Goal: Task Accomplishment & Management: Use online tool/utility

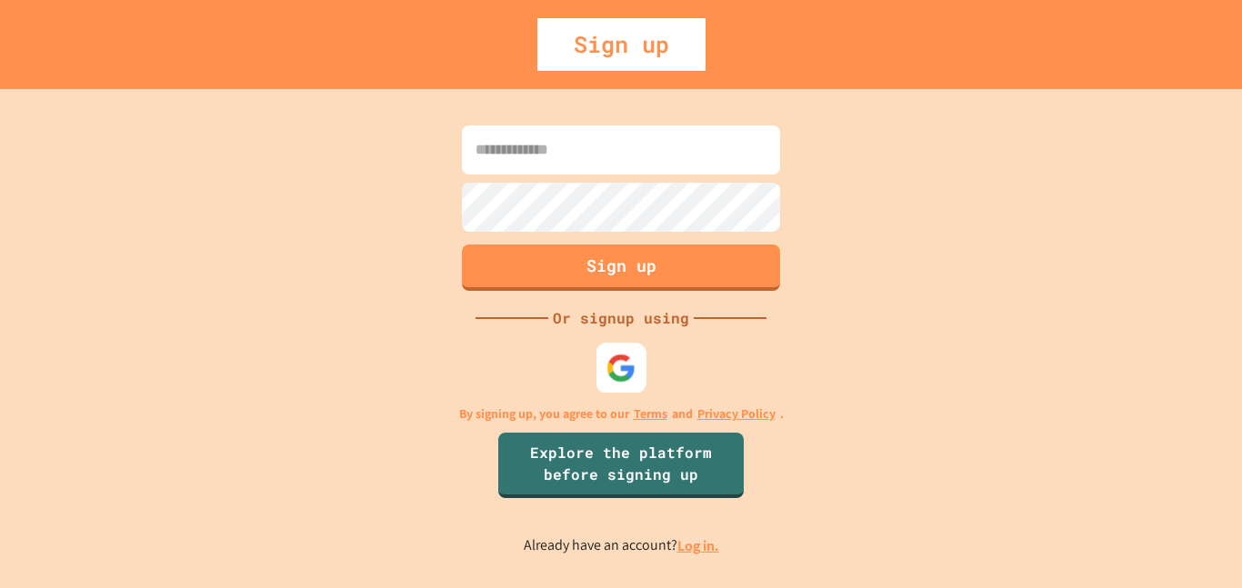
click at [600, 367] on div at bounding box center [621, 368] width 50 height 50
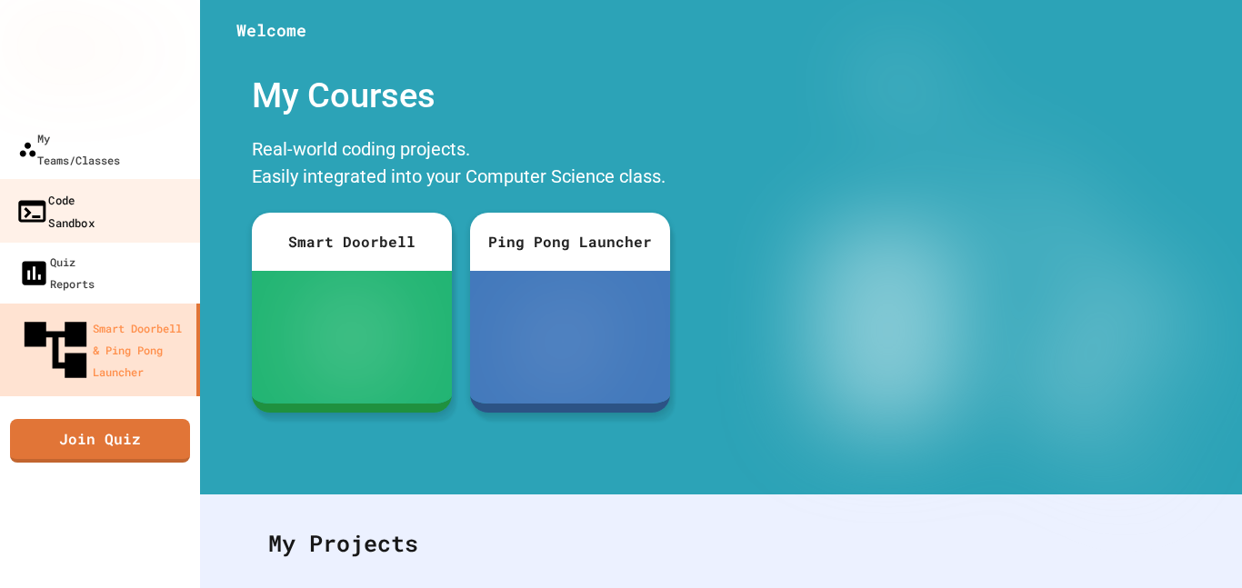
click at [165, 179] on link "Code Sandbox" at bounding box center [100, 211] width 206 height 64
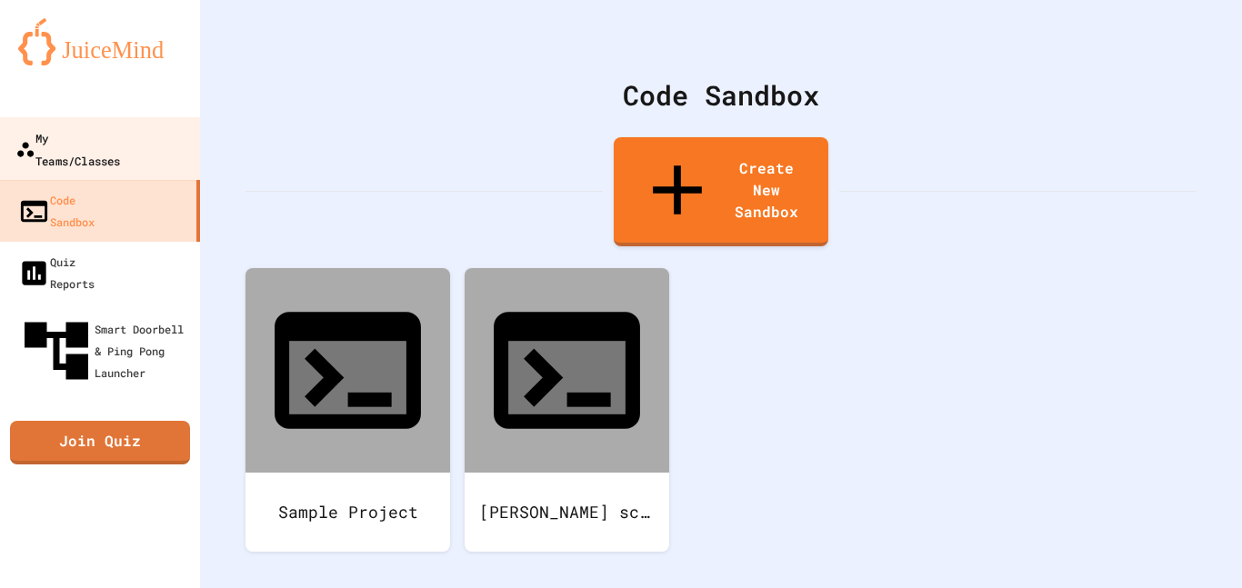
click at [120, 135] on div "My Teams/Classes" at bounding box center [67, 148] width 105 height 45
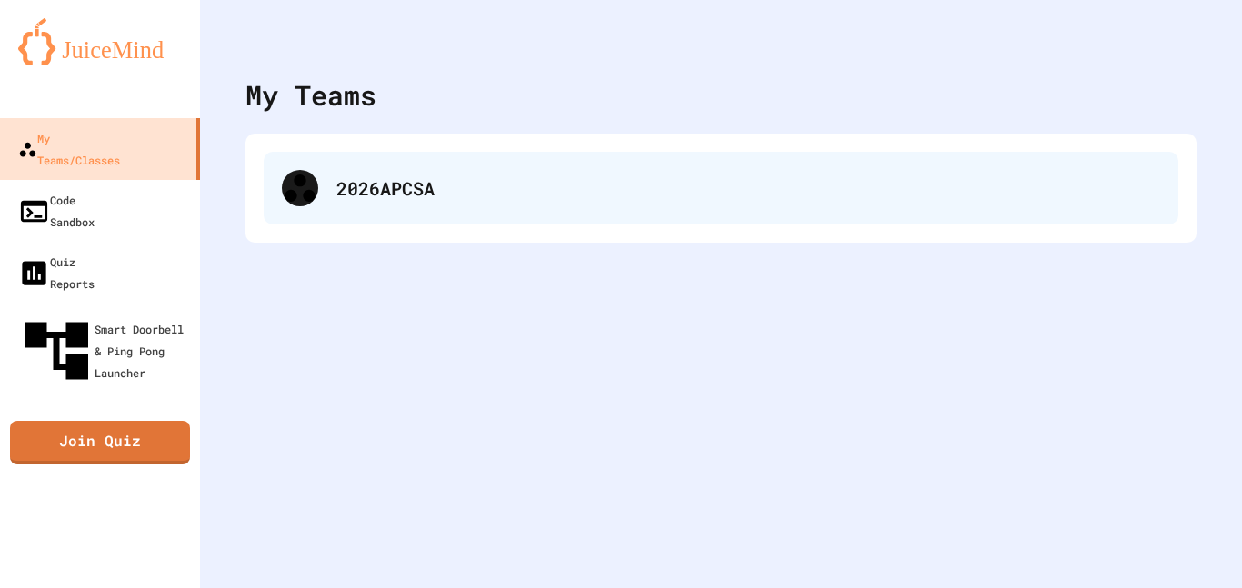
click at [489, 185] on div "2026APCSA" at bounding box center [748, 188] width 824 height 27
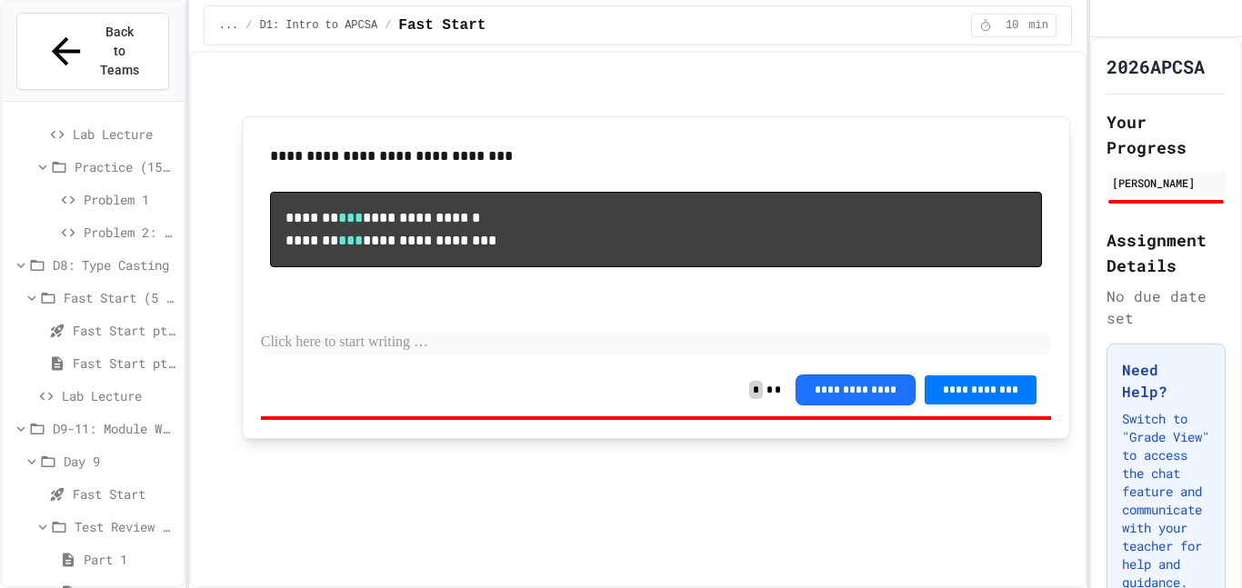
scroll to position [750, 0]
click at [76, 577] on div "Lab - Hidden Figures: Launch Weight Calculator" at bounding box center [93, 590] width 182 height 26
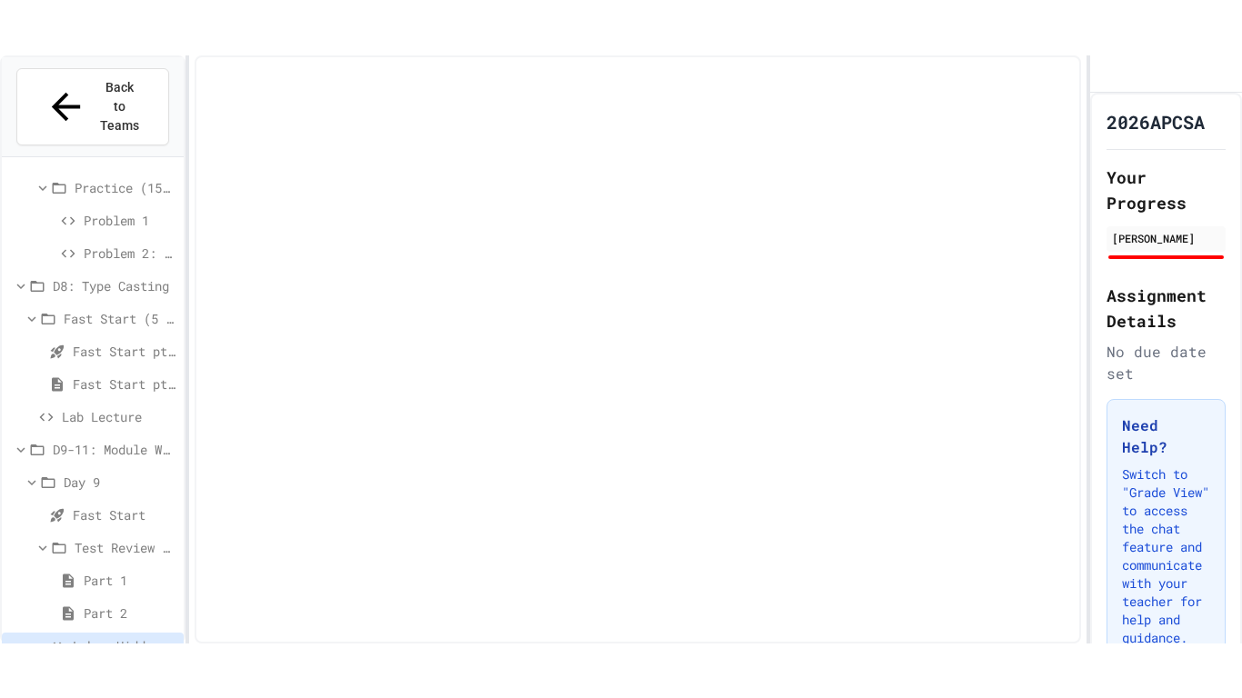
scroll to position [735, 0]
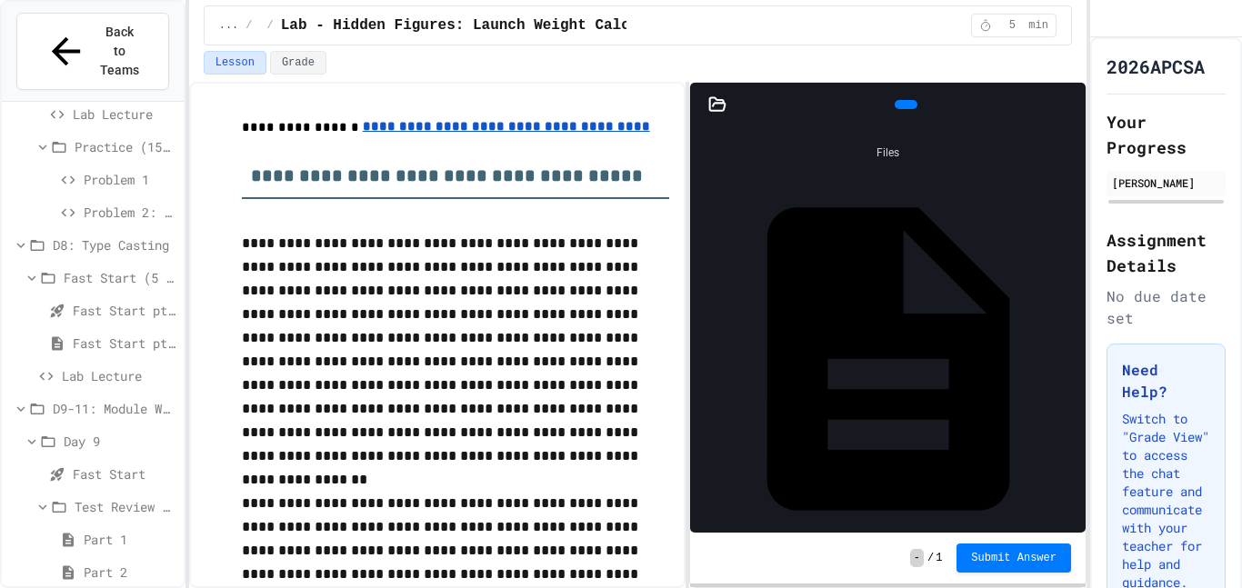
click at [1067, 108] on div at bounding box center [1076, 104] width 18 height 27
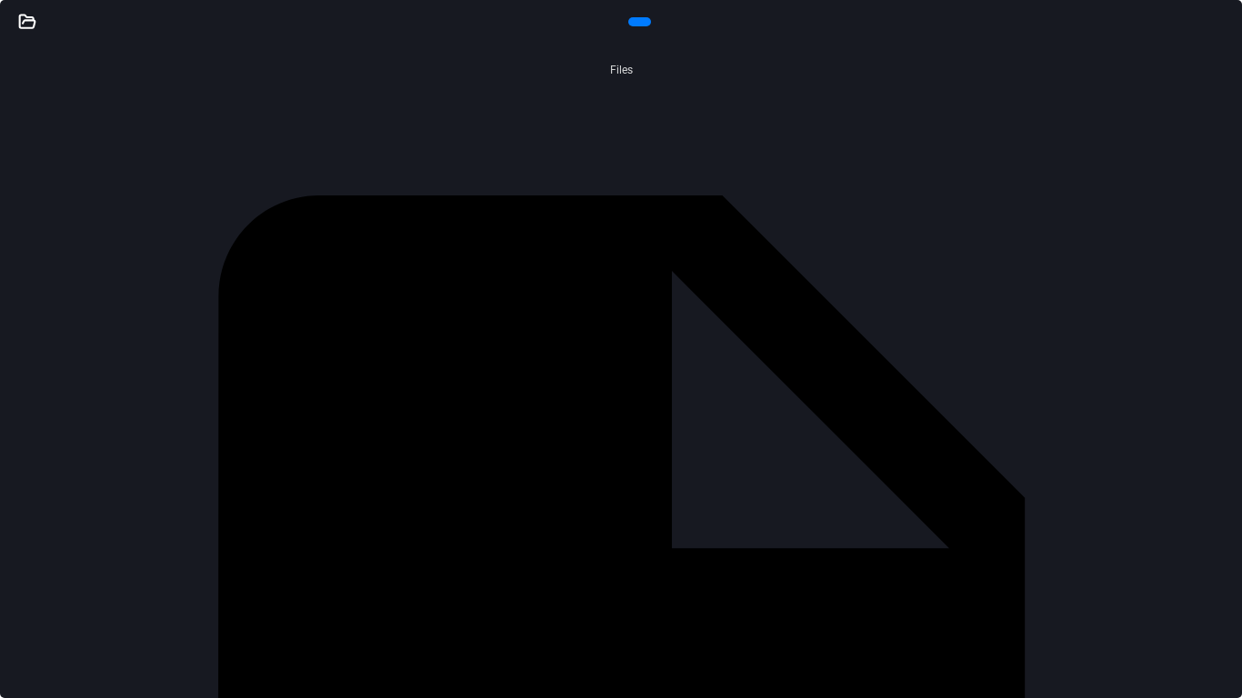
click at [1225, 25] on icon at bounding box center [1234, 33] width 18 height 18
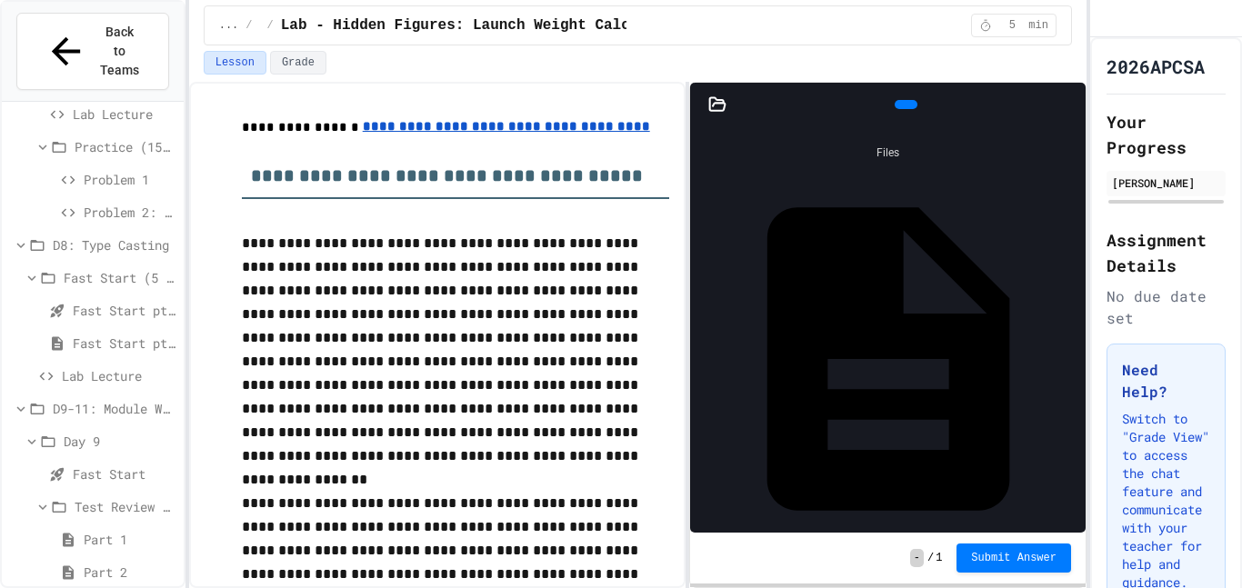
click at [1075, 350] on div "Main.java" at bounding box center [1075, 359] width 0 height 18
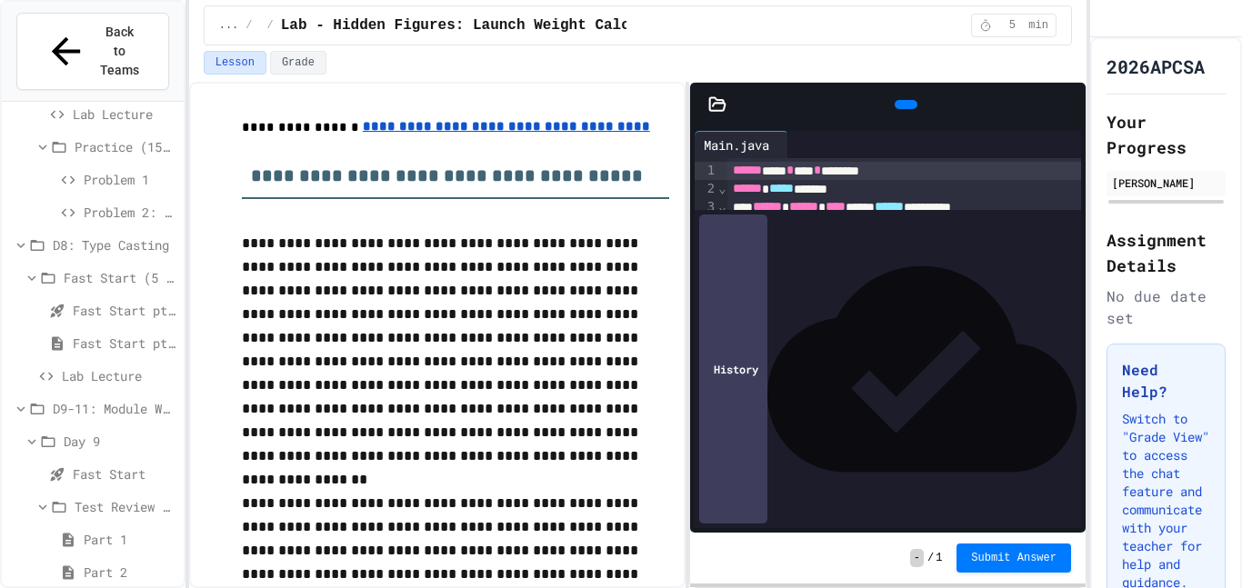
click at [1067, 105] on icon at bounding box center [1067, 105] width 0 height 0
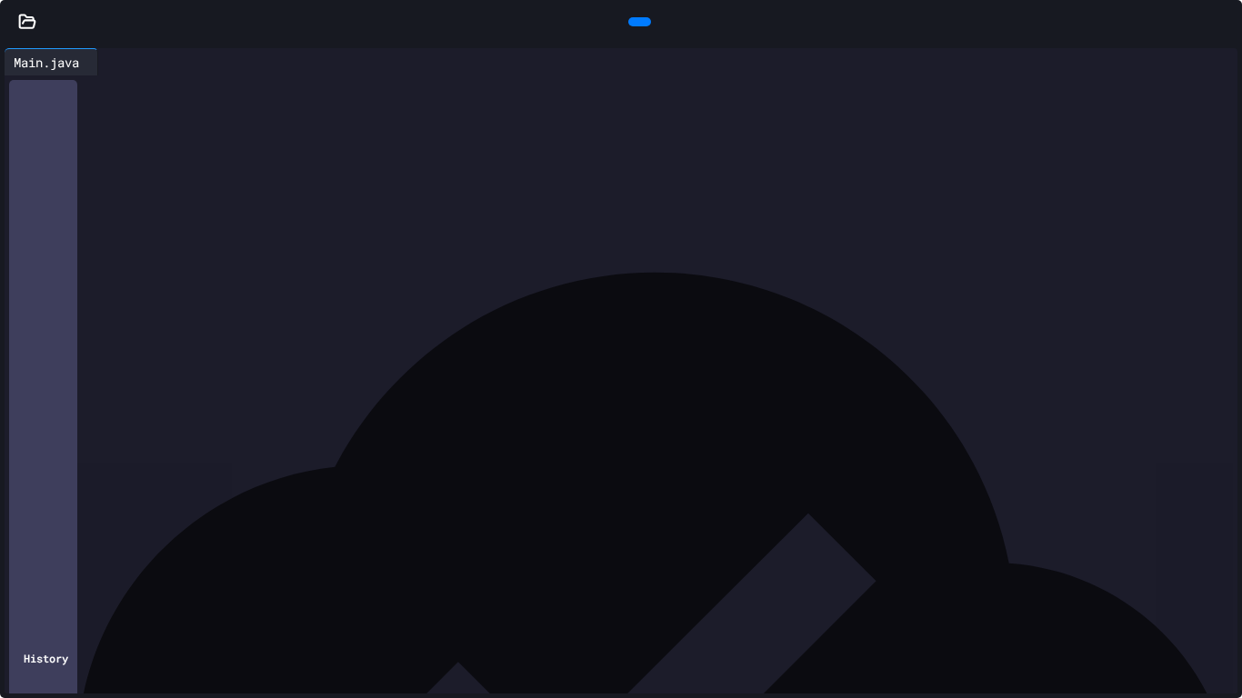
click at [1241, 252] on div "**********" at bounding box center [621, 371] width 1242 height 655
click at [1241, 161] on div "**********" at bounding box center [621, 371] width 1242 height 655
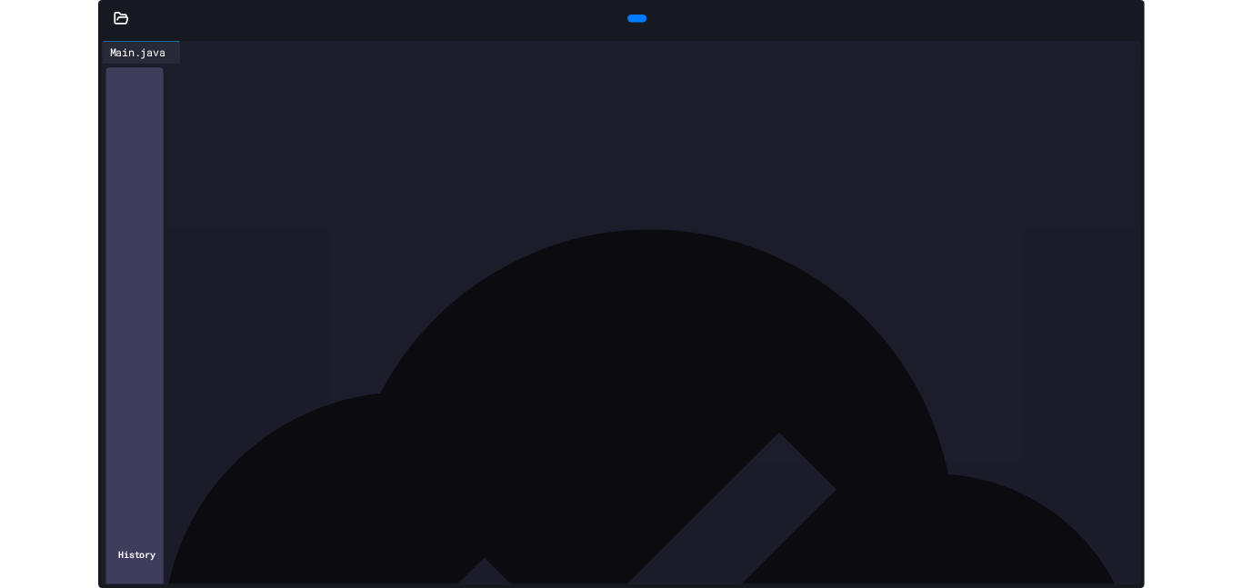
scroll to position [96, 0]
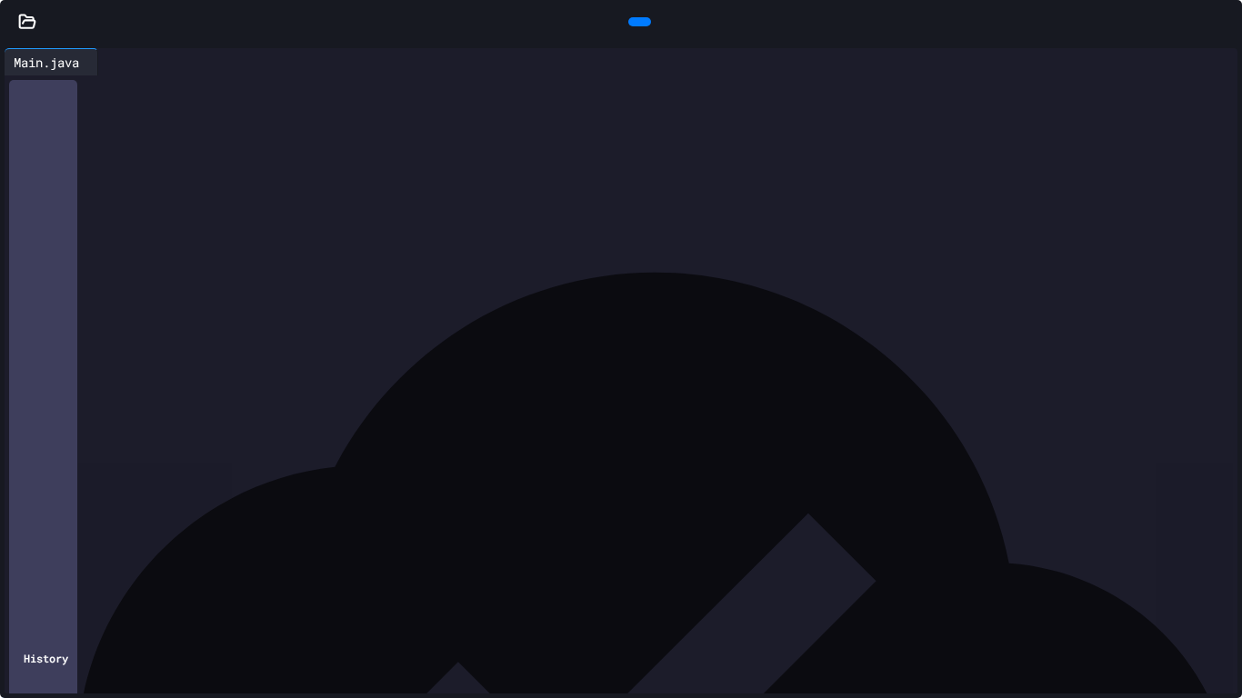
click at [639, 17] on div at bounding box center [639, 21] width 23 height 9
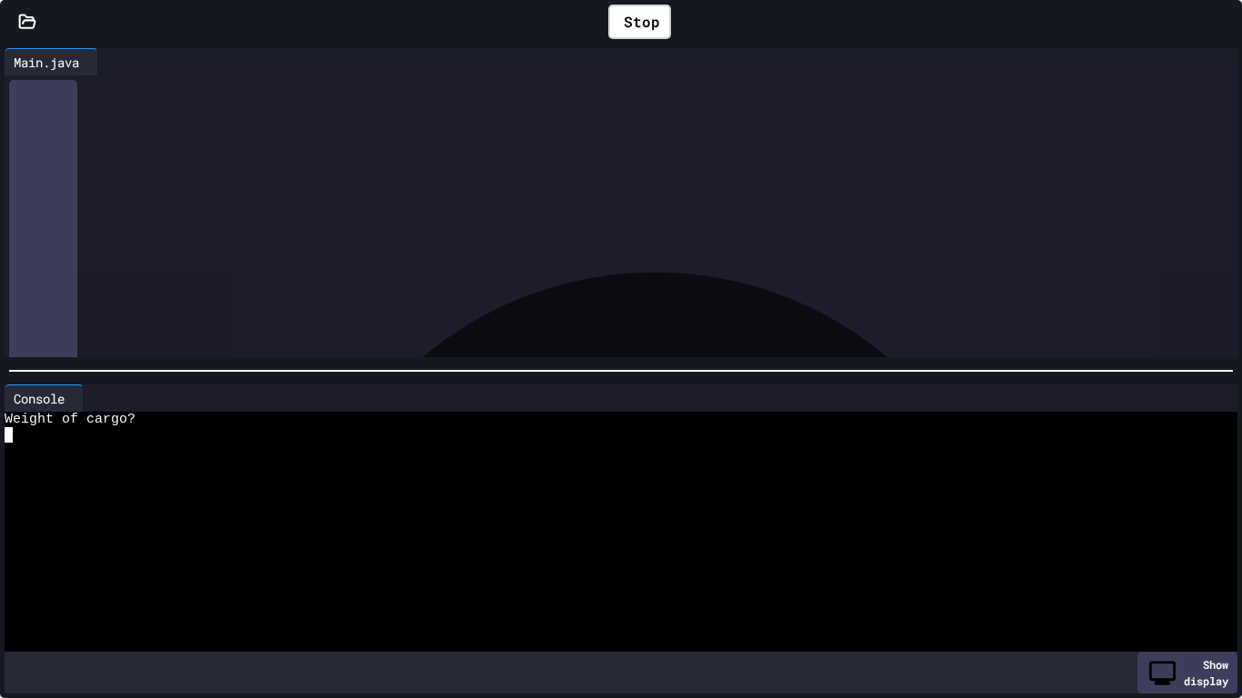
click at [150, 435] on div at bounding box center [614, 434] width 1219 height 15
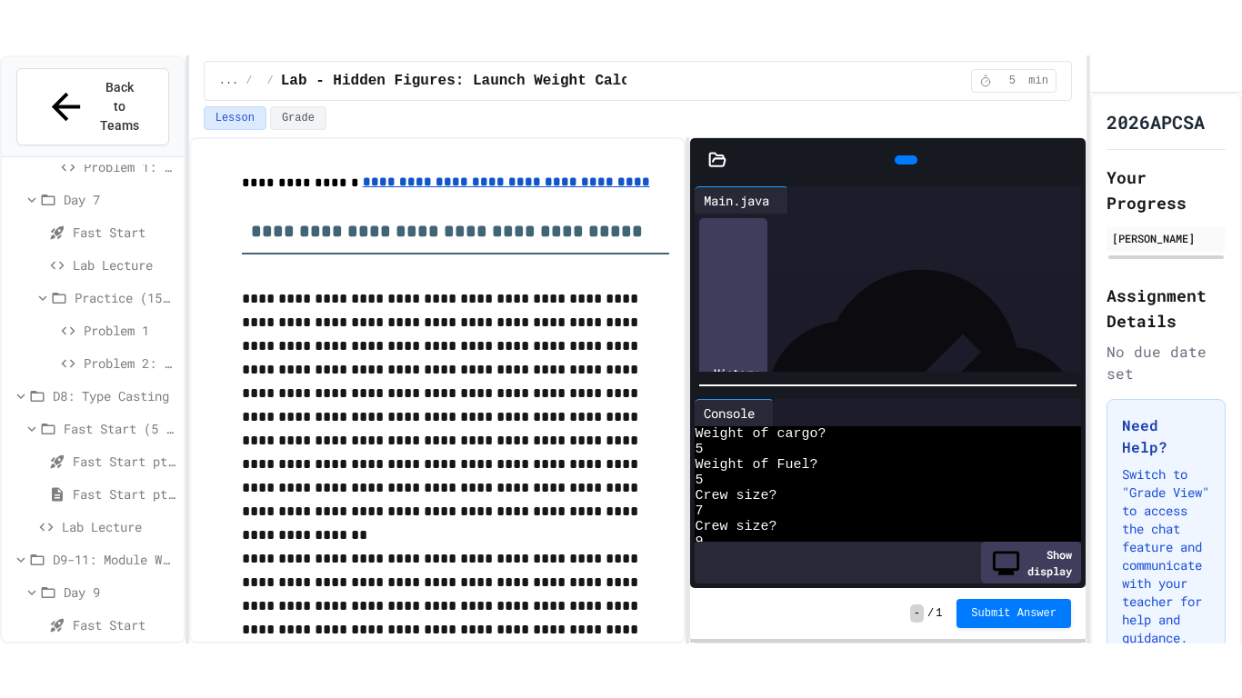
scroll to position [124, 0]
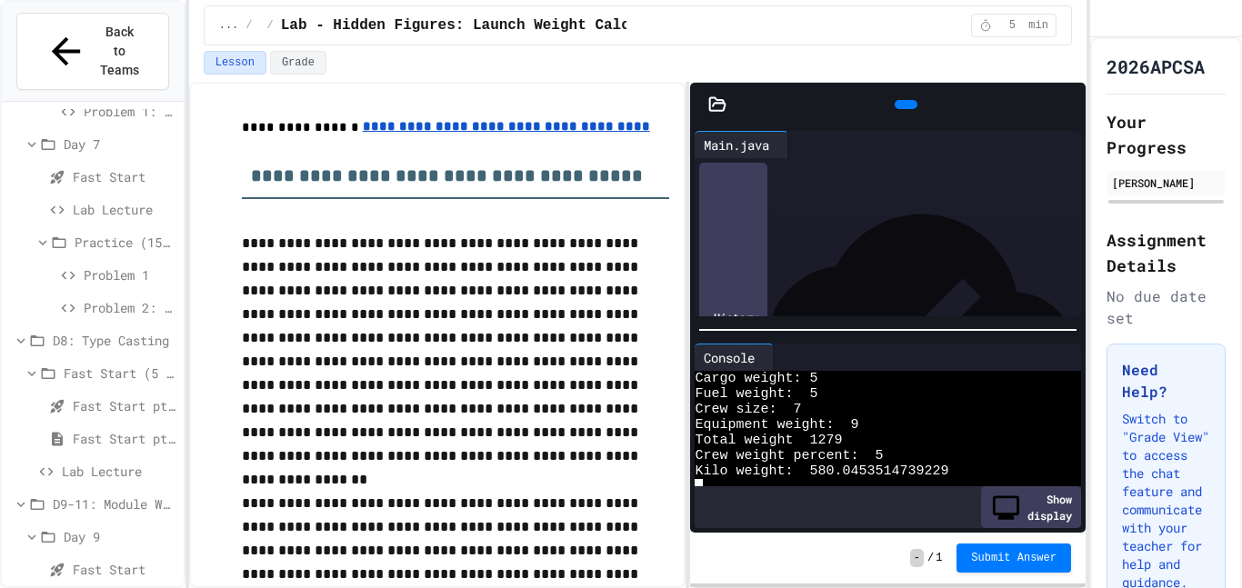
click at [1072, 109] on icon at bounding box center [1078, 115] width 13 height 13
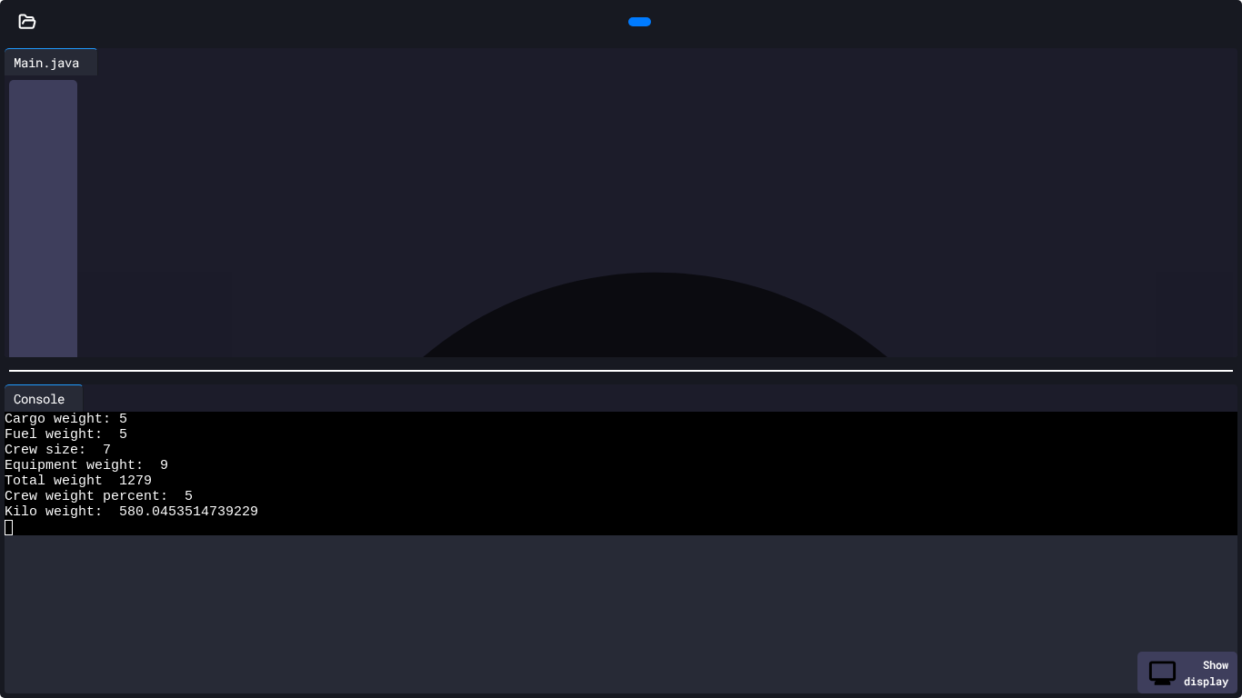
scroll to position [0, 0]
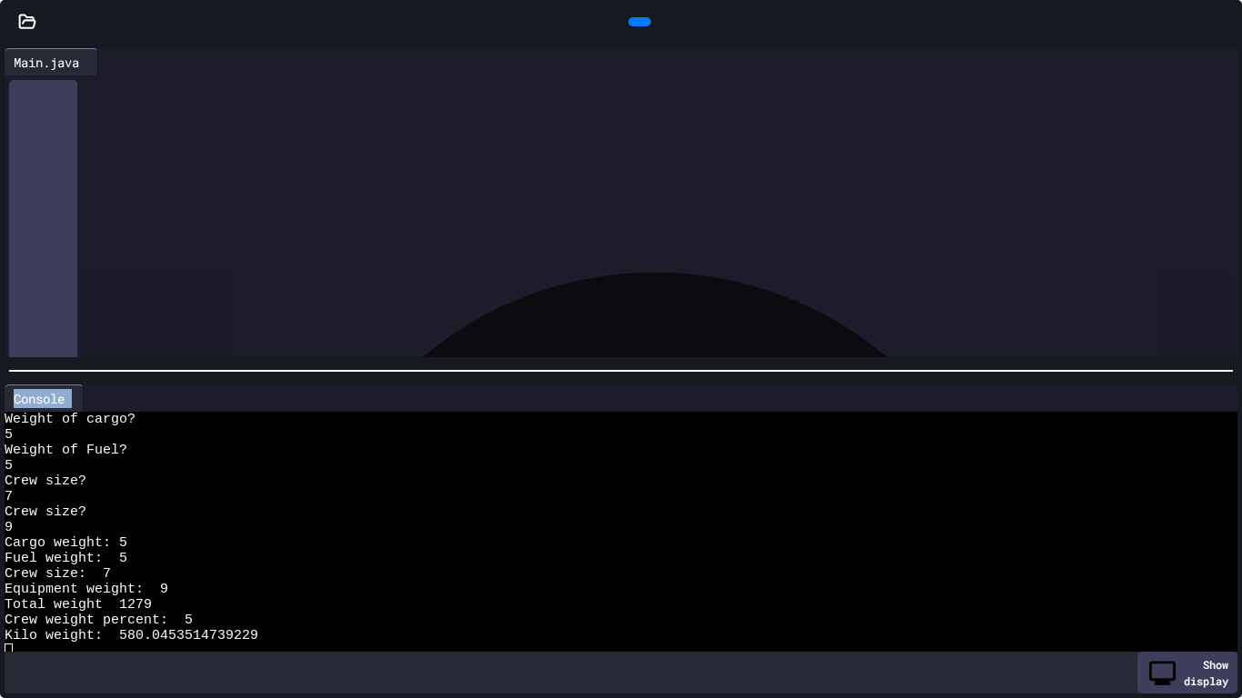
drag, startPoint x: 362, startPoint y: 376, endPoint x: 384, endPoint y: 456, distance: 82.9
click at [384, 456] on div "**********" at bounding box center [621, 371] width 1242 height 655
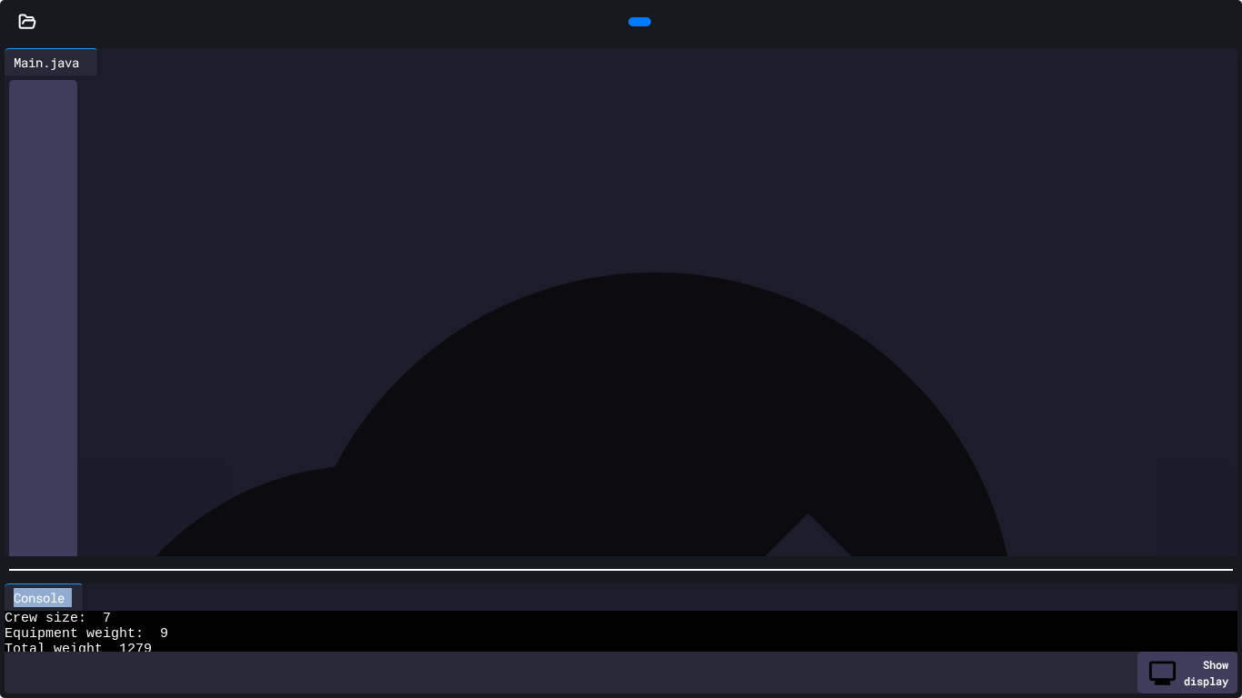
scroll to position [201, 0]
click at [606, 587] on div "**********" at bounding box center [621, 371] width 1242 height 655
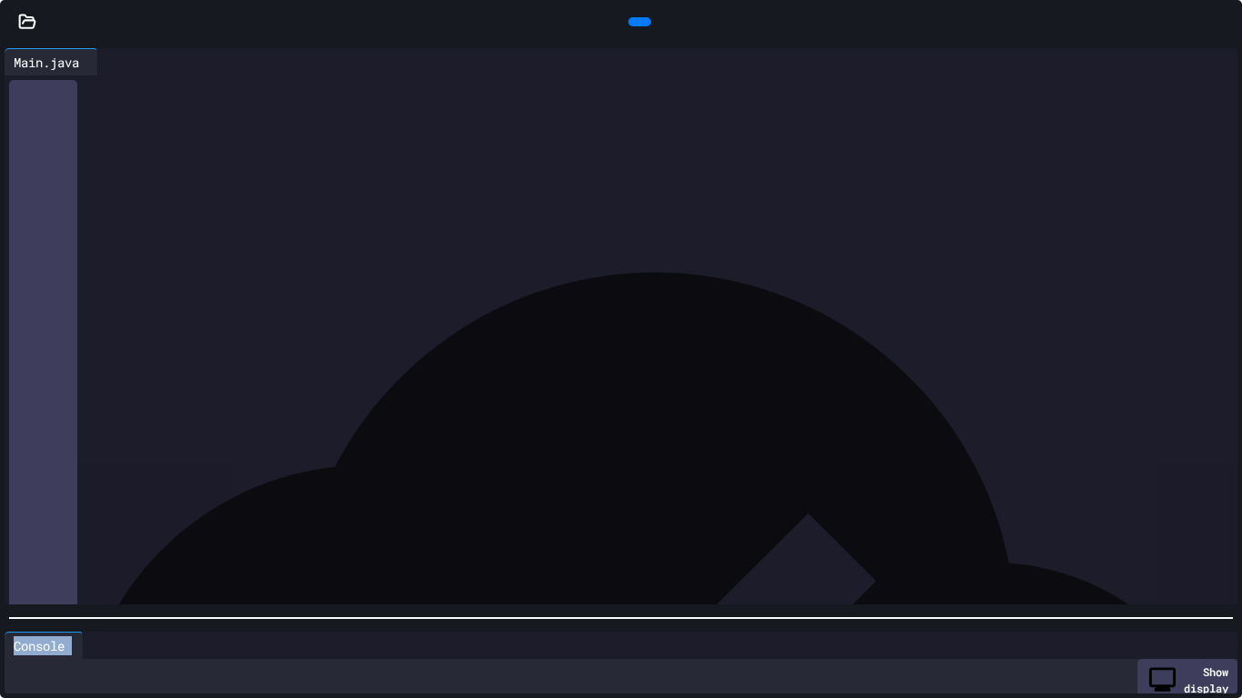
scroll to position [232, 0]
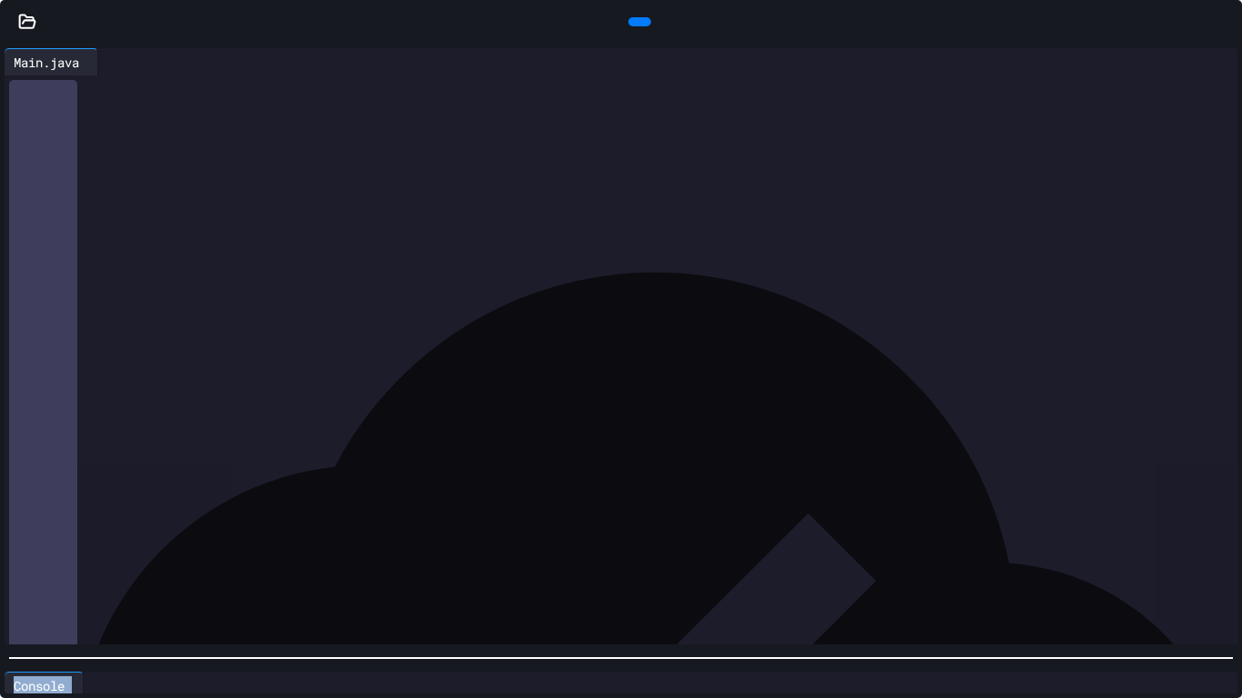
click at [611, 587] on div at bounding box center [621, 658] width 1242 height 18
